Goal: Task Accomplishment & Management: Manage account settings

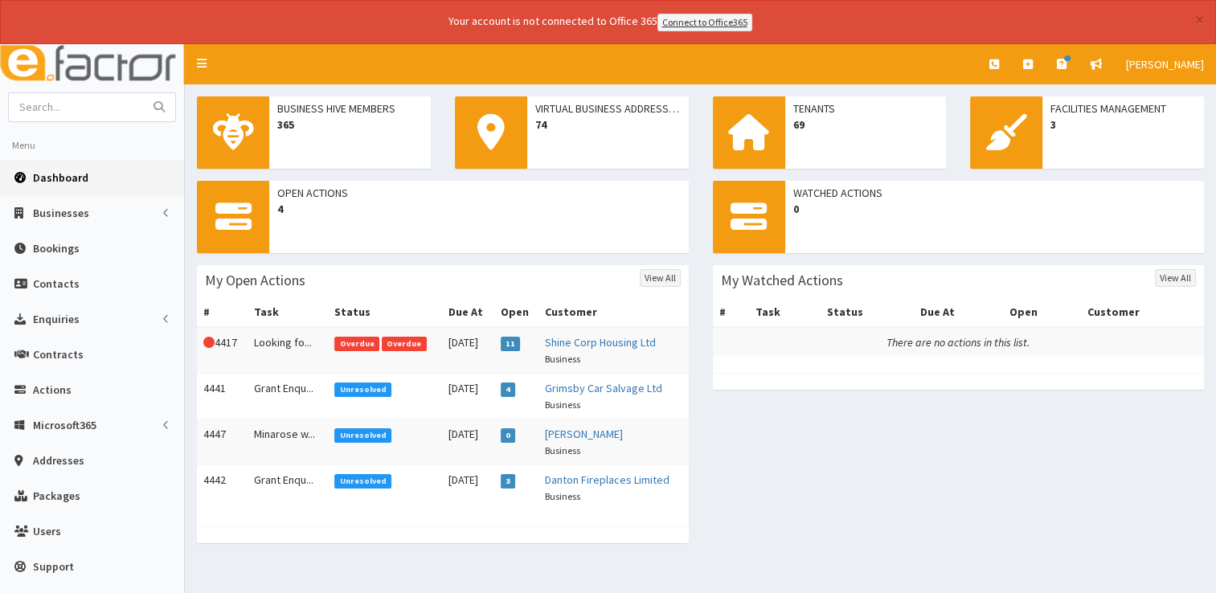
drag, startPoint x: 0, startPoint y: 0, endPoint x: 42, endPoint y: 174, distance: 179.3
click at [42, 174] on span "Dashboard" at bounding box center [60, 177] width 55 height 14
click at [106, 95] on input "text" at bounding box center [76, 107] width 135 height 28
type input "o"
type input "picture"
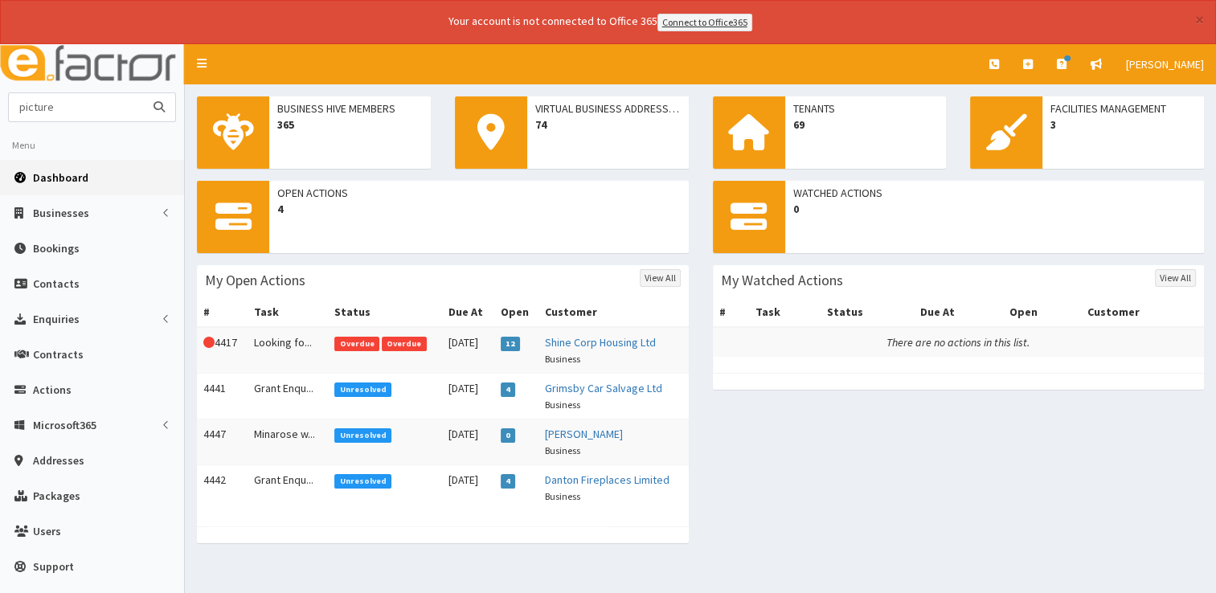
click at [143, 93] on button "submit" at bounding box center [159, 107] width 32 height 28
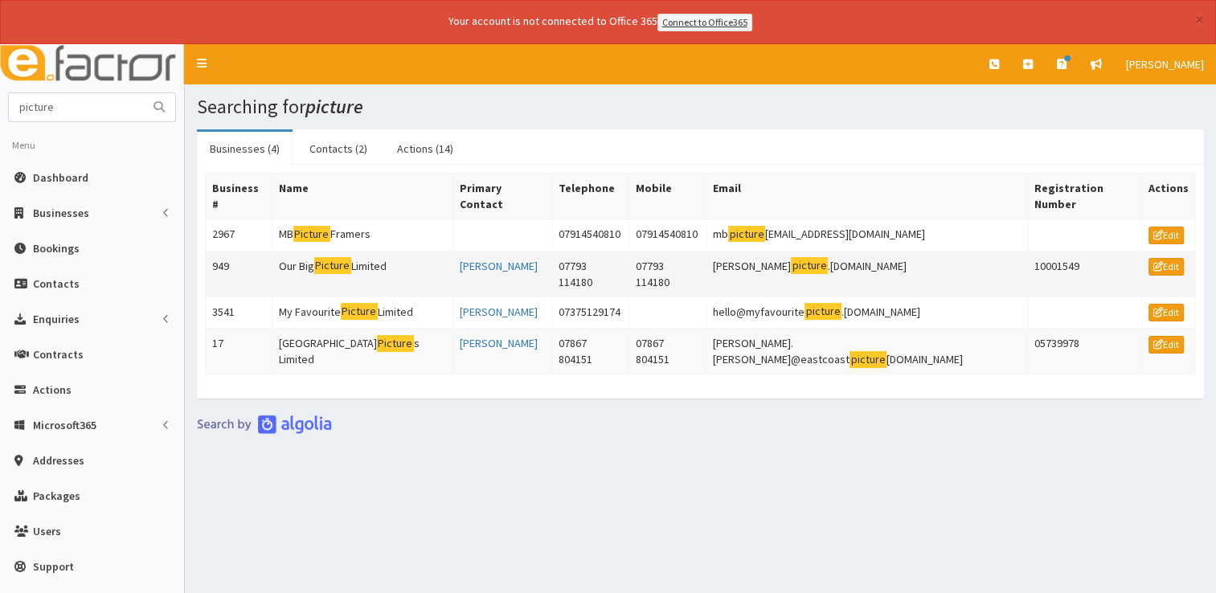
click at [386, 251] on td "Our Big Picture Limited" at bounding box center [362, 274] width 181 height 46
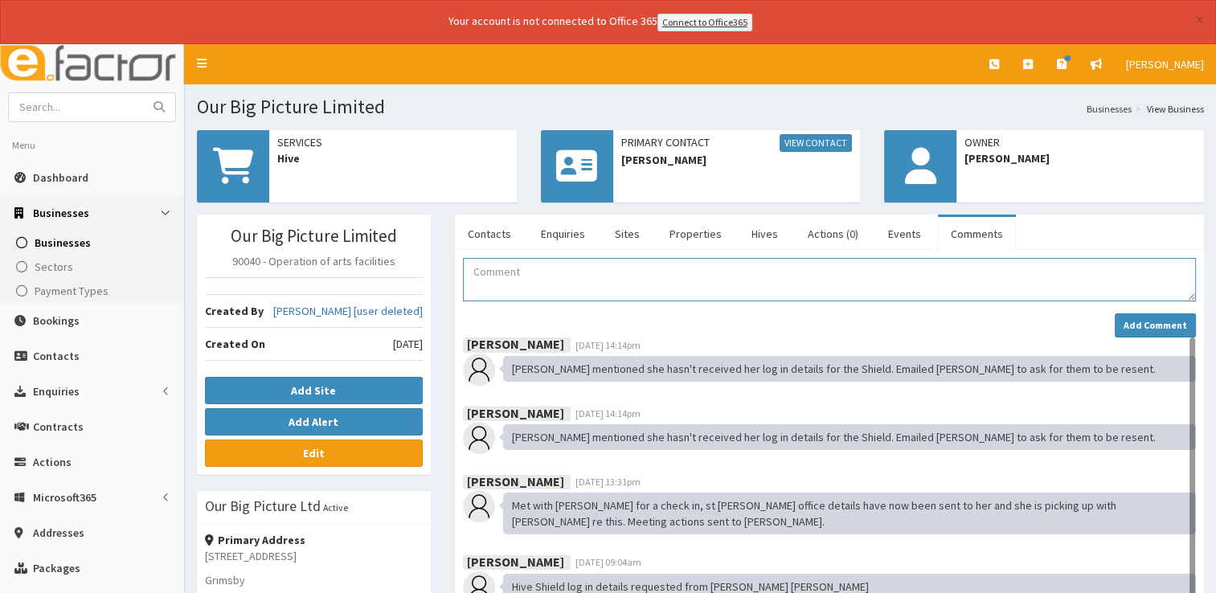
click at [558, 266] on textarea "Comment" at bounding box center [829, 279] width 733 height 43
type textarea "m"
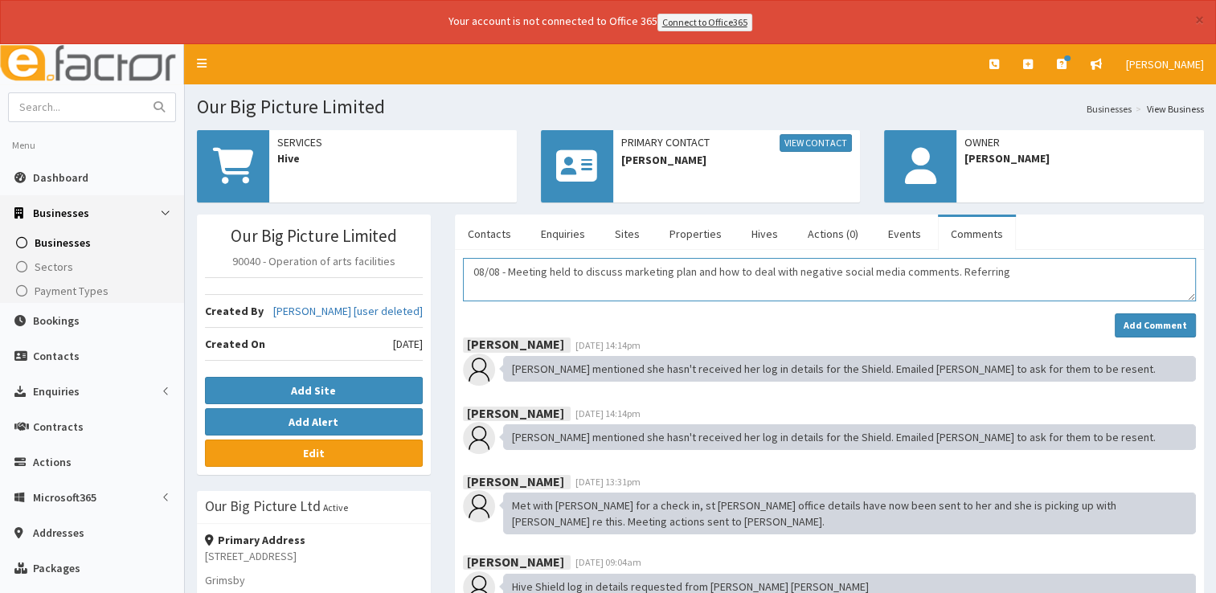
click at [1045, 277] on textarea "08/08 - Meeting held to discuss marketing plan and how to deal with negative so…" at bounding box center [829, 279] width 733 height 43
type textarea "08/08 - Meeting held to discuss marketing plan and how to deal with negative so…"
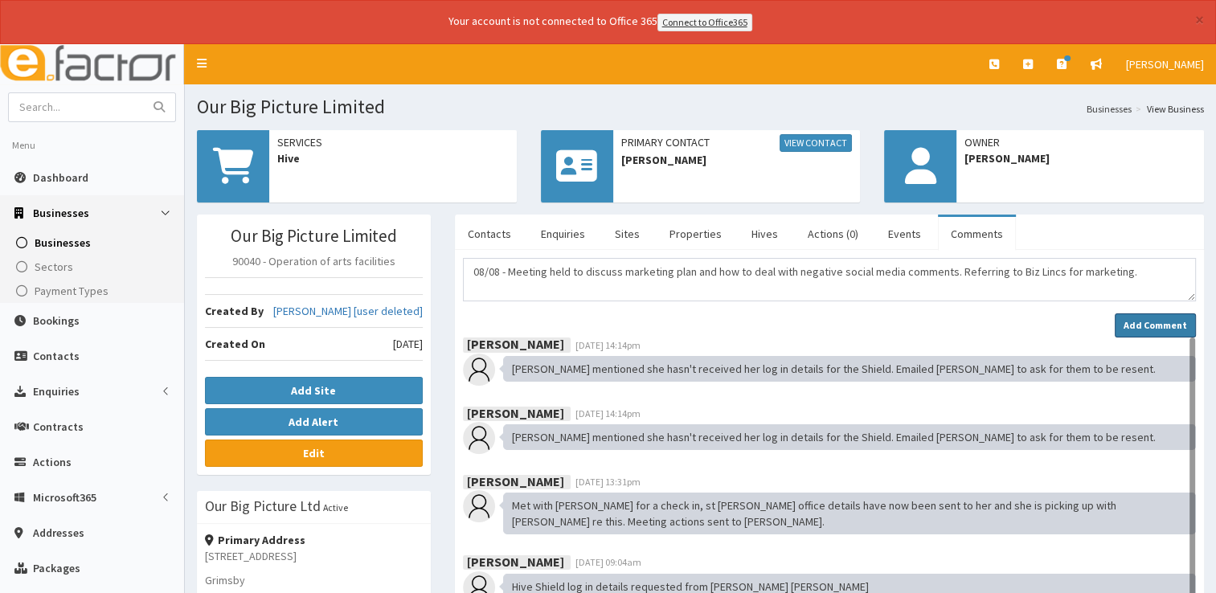
click at [1151, 322] on strong "Add Comment" at bounding box center [1154, 325] width 63 height 12
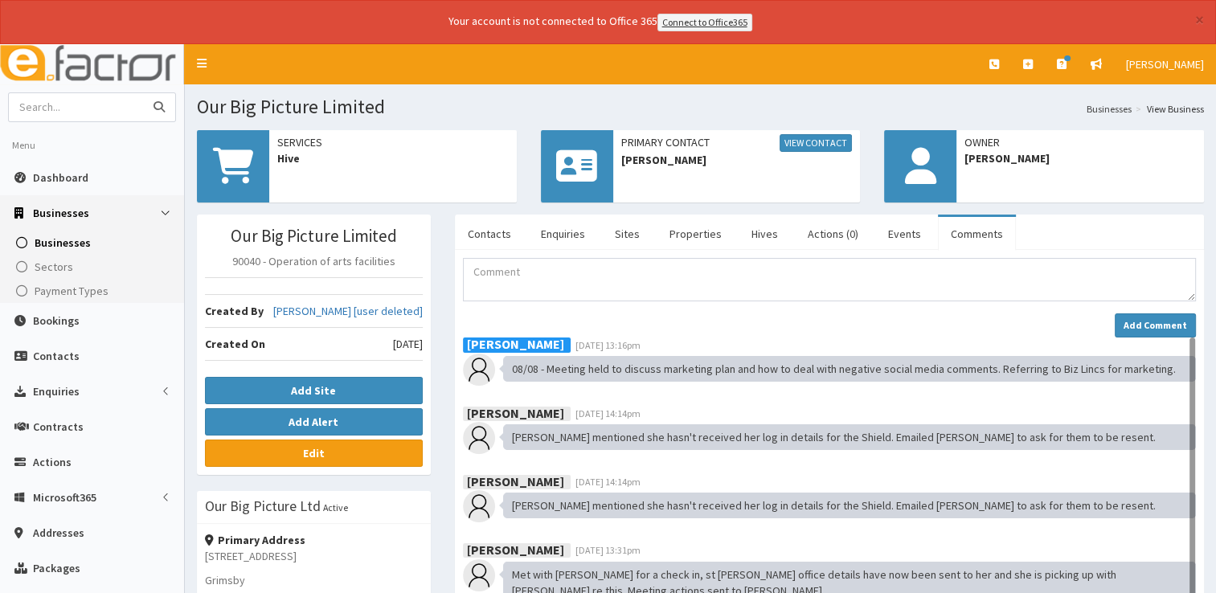
click at [104, 96] on input "text" at bounding box center [76, 107] width 135 height 28
type input "RW"
click at [143, 93] on button "submit" at bounding box center [159, 107] width 32 height 28
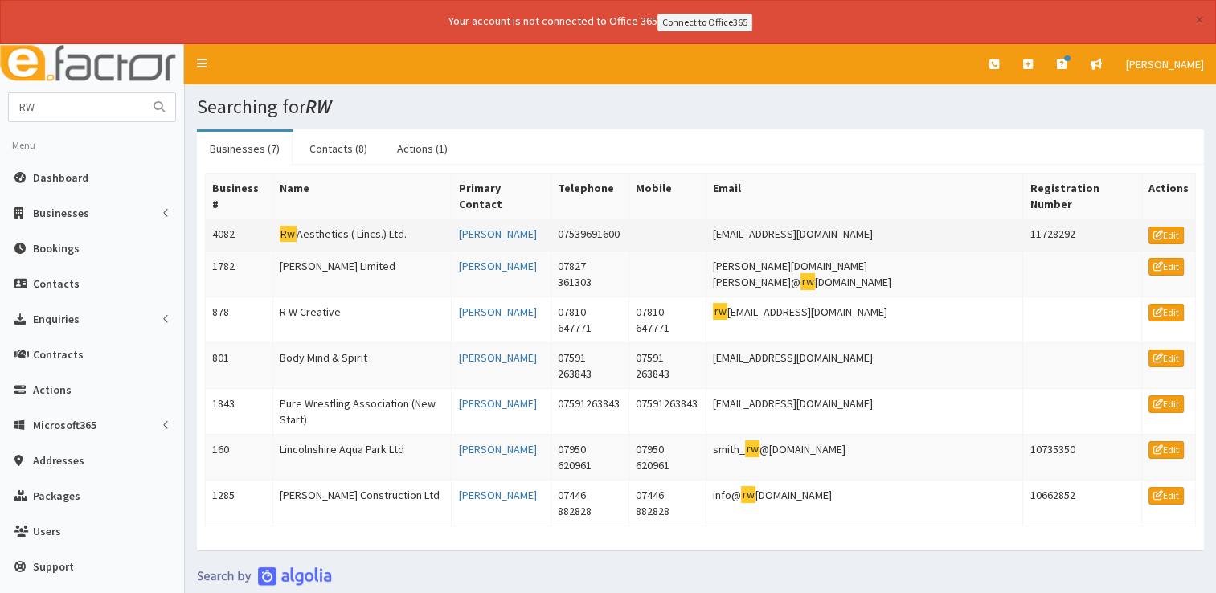
click at [365, 221] on td "Rw Aesthetics ( Lincs.) Ltd." at bounding box center [361, 235] width 179 height 32
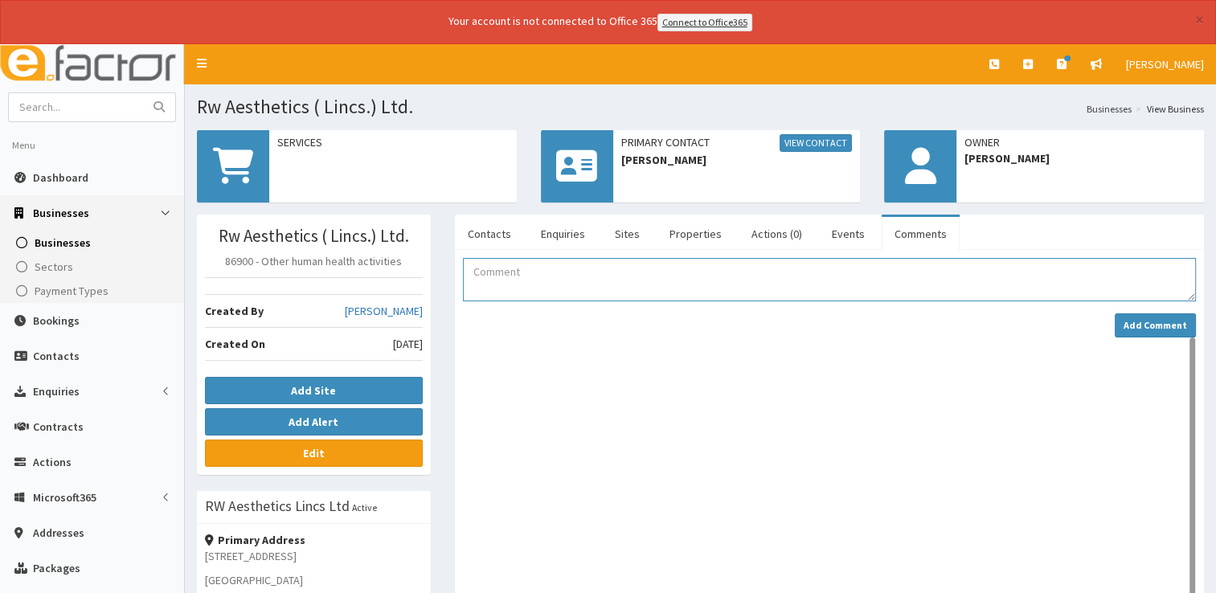
click at [595, 284] on textarea "Comment" at bounding box center [829, 279] width 733 height 43
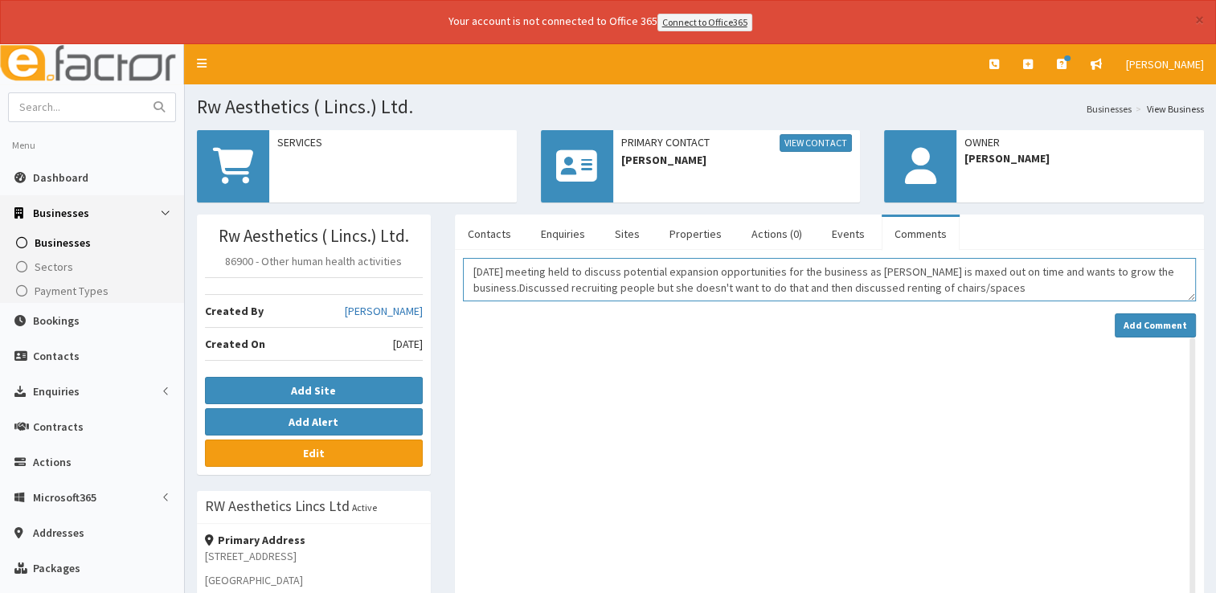
click at [516, 281] on textarea "15/07/2025 meeting held to discuss potential expansion opportunities for the bu…" at bounding box center [829, 279] width 733 height 43
click at [975, 284] on textarea "15/07/2025 meeting held to discuss potential expansion opportunities for the bu…" at bounding box center [829, 279] width 733 height 43
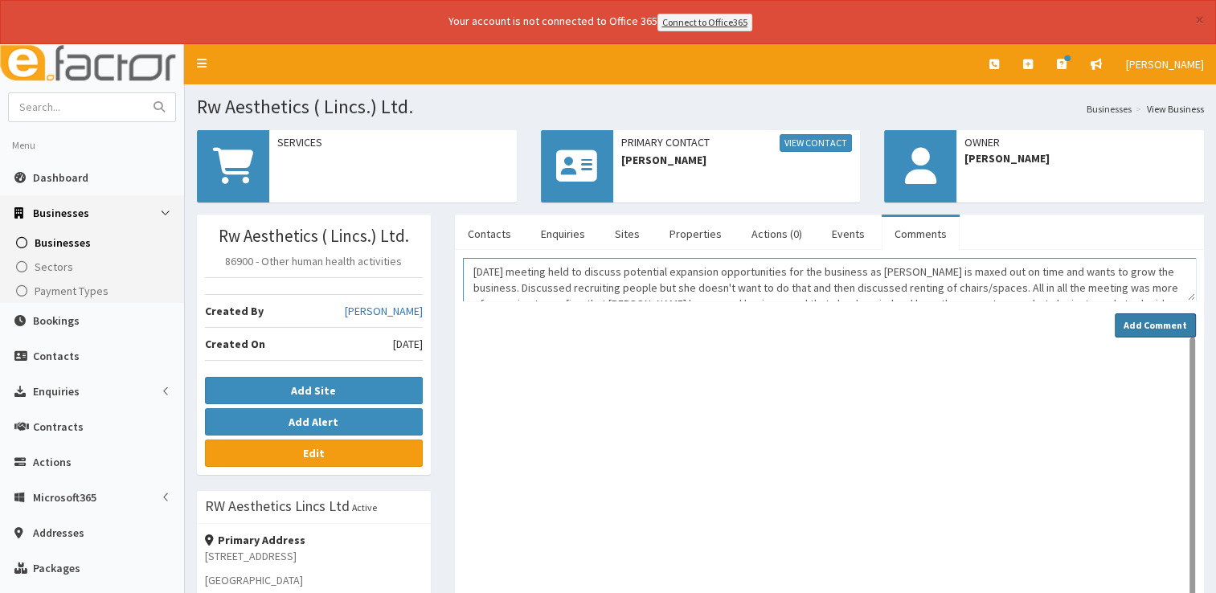
type textarea "15/07/2025 meeting held to discuss potential expansion opportunities for the bu…"
click at [1157, 325] on strong "Add Comment" at bounding box center [1154, 325] width 63 height 12
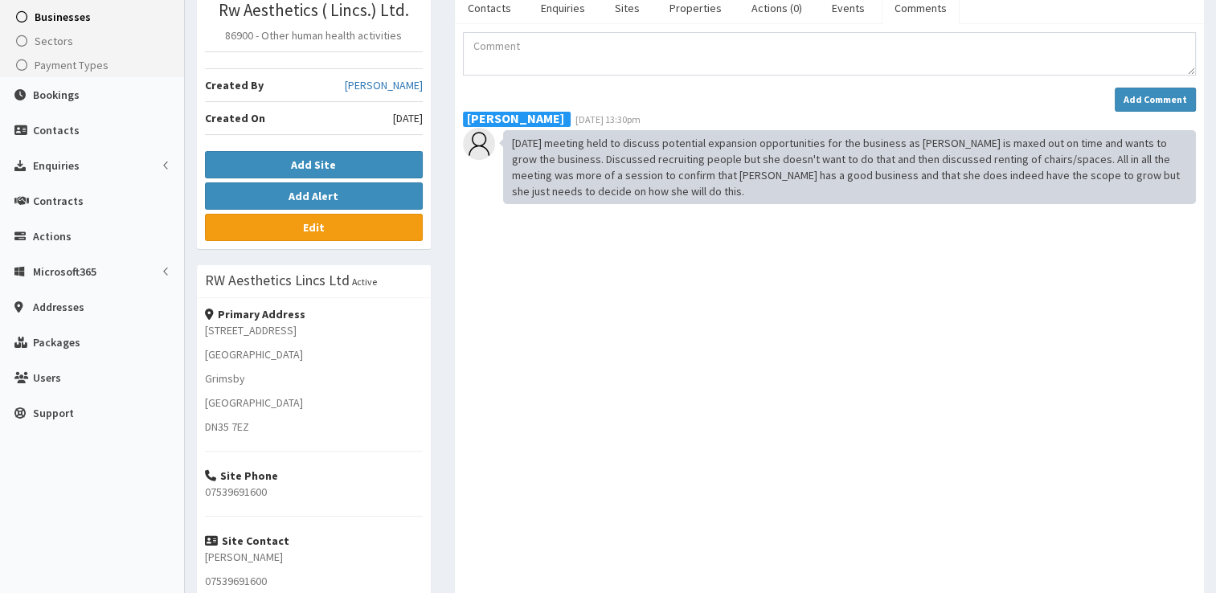
scroll to position [229, 0]
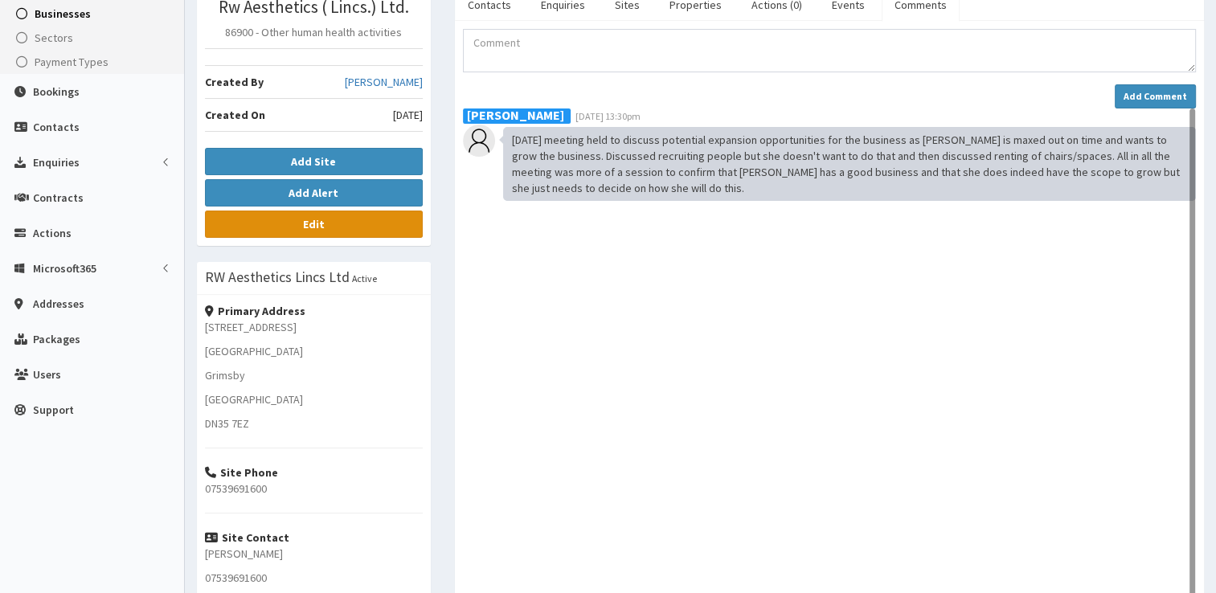
click at [321, 227] on link "Edit" at bounding box center [314, 224] width 218 height 27
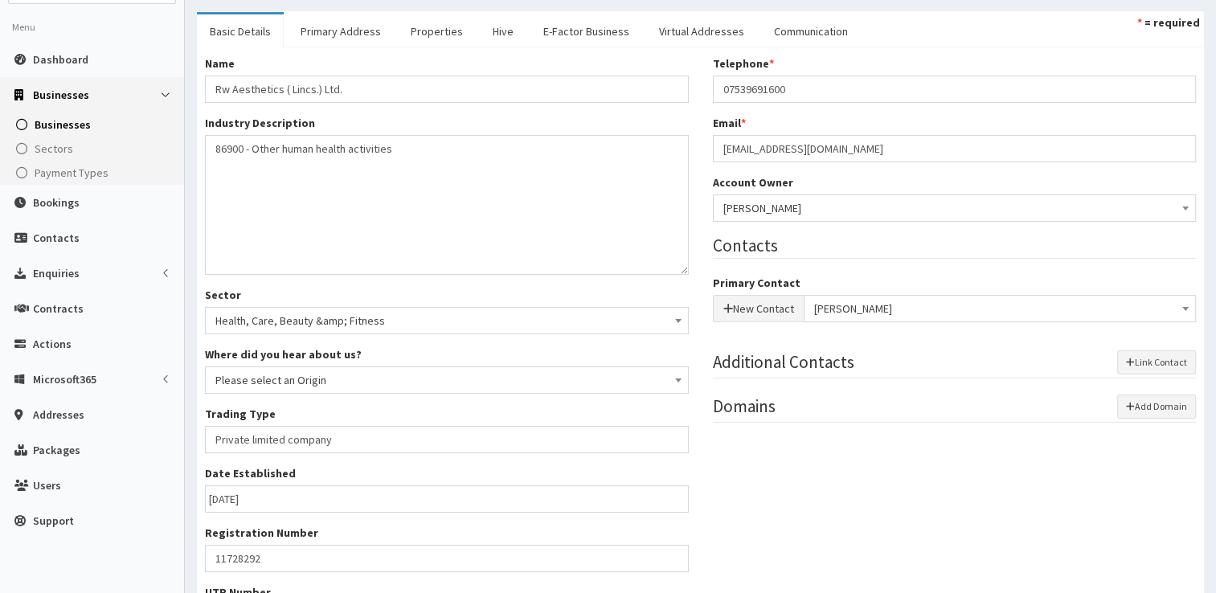
scroll to position [80, 0]
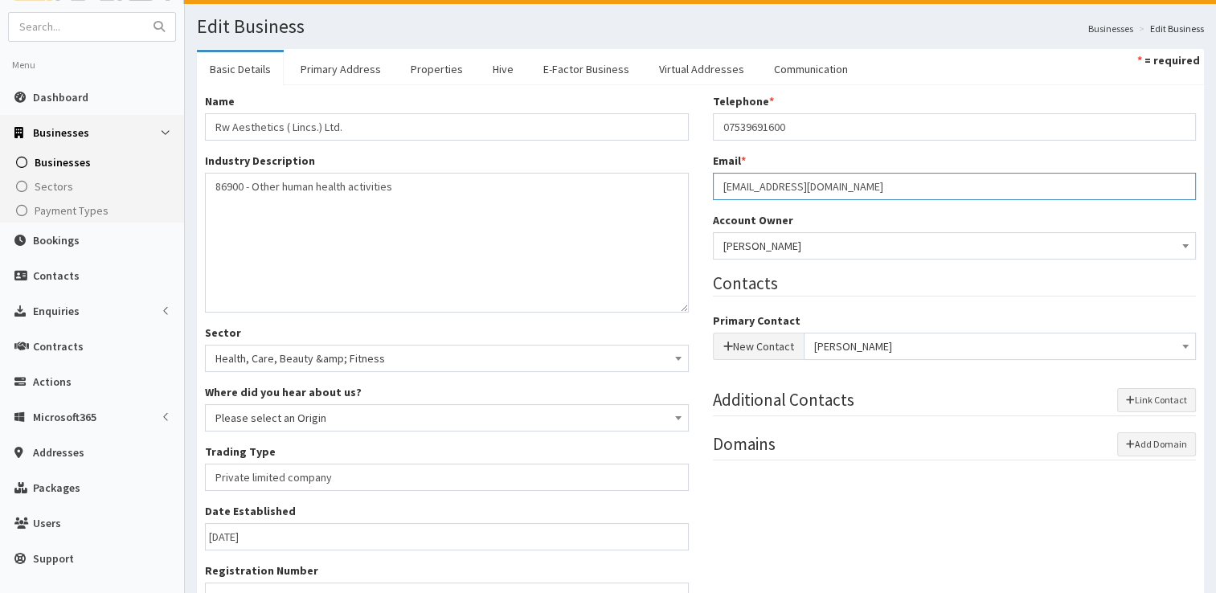
drag, startPoint x: 904, startPoint y: 188, endPoint x: 695, endPoint y: 175, distance: 209.3
click at [695, 175] on div "Name * Rw Aesthetics ( Lincs.) Ltd. Industry Description * 86900 - Other human …" at bounding box center [700, 417] width 1015 height 648
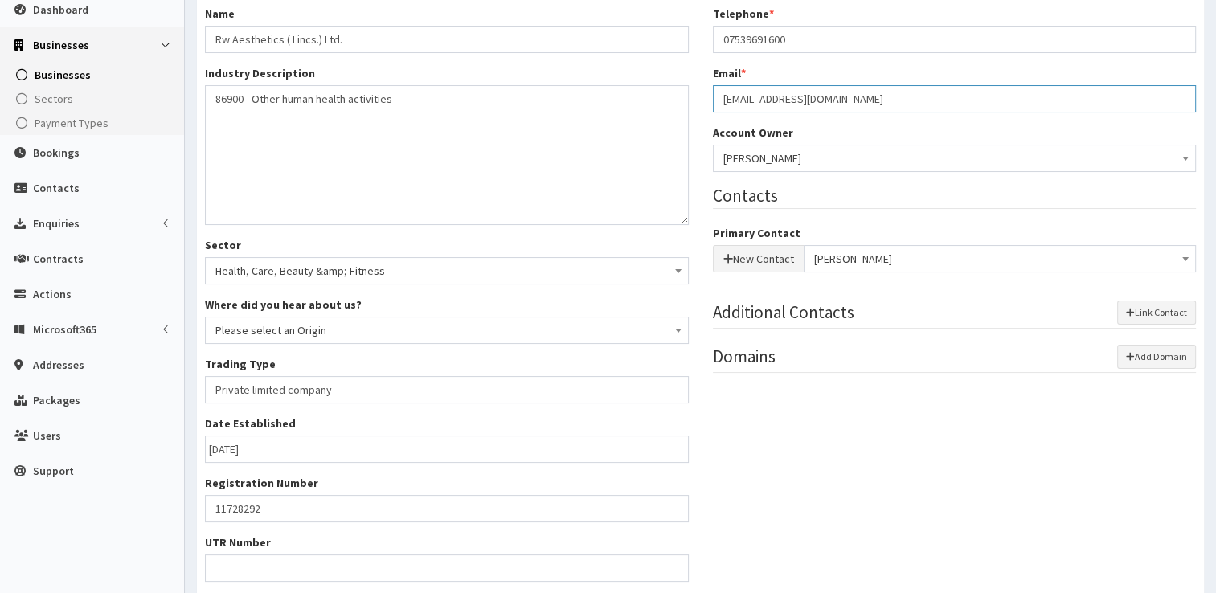
scroll to position [241, 0]
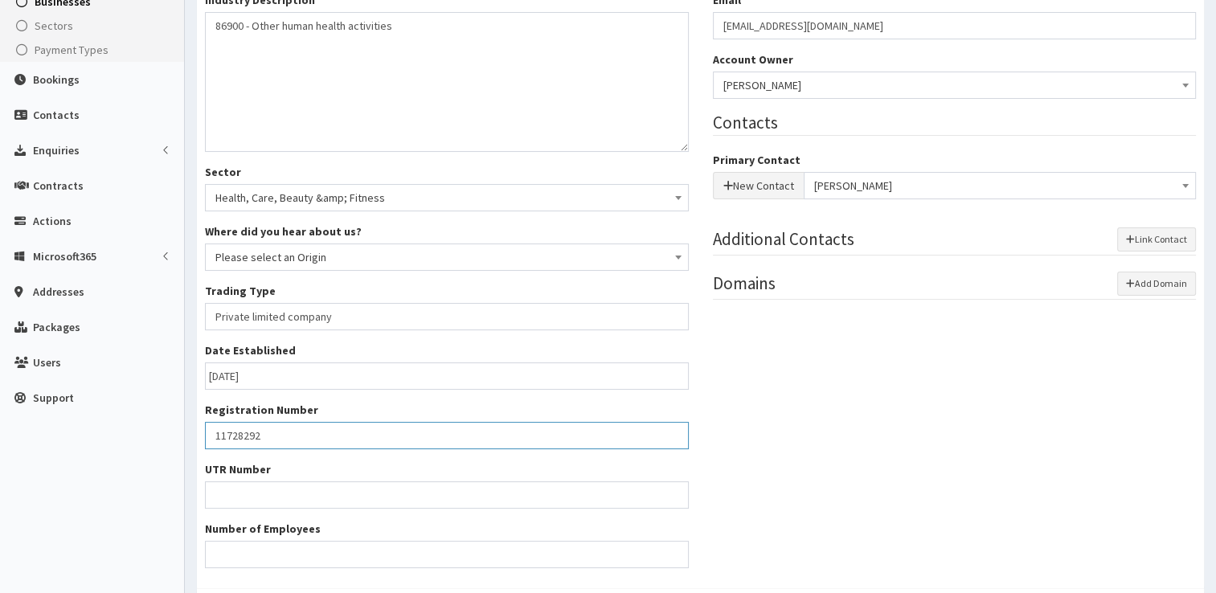
drag, startPoint x: 325, startPoint y: 430, endPoint x: 191, endPoint y: 416, distance: 134.1
click at [194, 416] on div "Name * Rw Aesthetics ( Lincs.) Ltd. Industry Description * 86900 - Other human …" at bounding box center [447, 257] width 508 height 648
